Goal: Navigation & Orientation: Find specific page/section

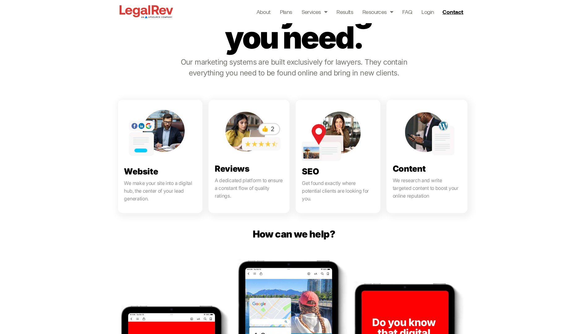
scroll to position [274, 0]
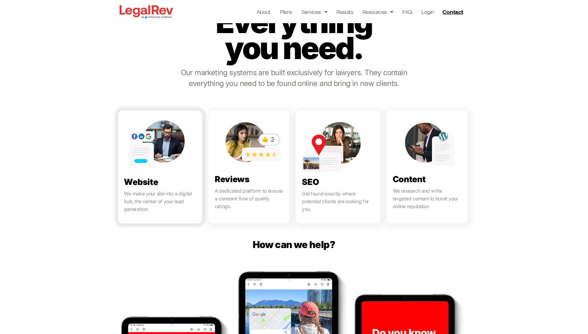
click at [119, 181] on link at bounding box center [160, 166] width 85 height 113
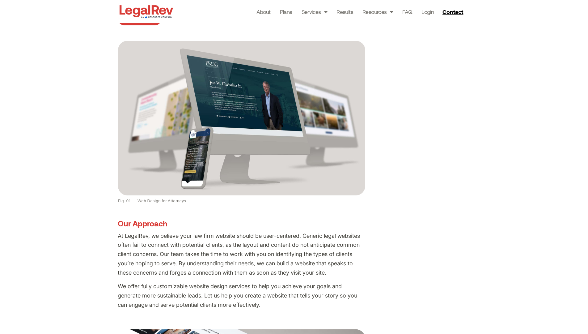
scroll to position [158, 0]
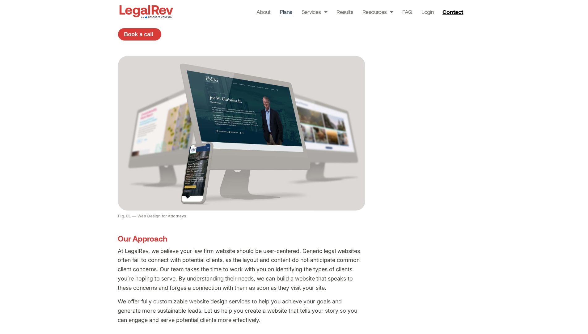
click at [286, 13] on link "Plans" at bounding box center [286, 11] width 12 height 9
